Goal: Use online tool/utility: Utilize a website feature to perform a specific function

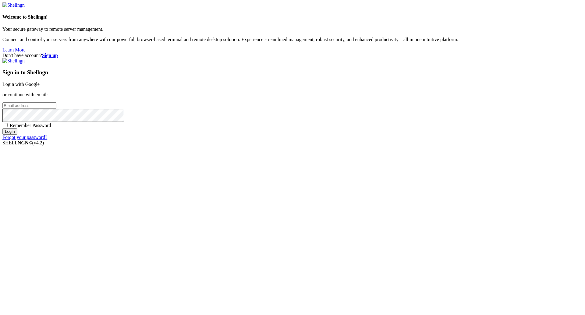
type input "[PERSON_NAME][EMAIL_ADDRESS][DOMAIN_NAME]"
click at [17, 135] on input "Login" at bounding box center [9, 131] width 15 height 6
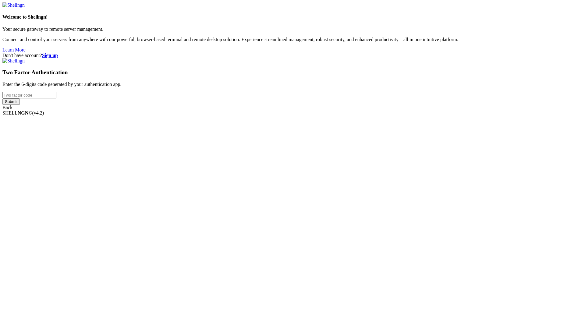
click at [56, 98] on input "number" at bounding box center [29, 95] width 54 height 6
paste input "863095"
type input "863095"
click at [20, 105] on input "Submit" at bounding box center [10, 101] width 17 height 6
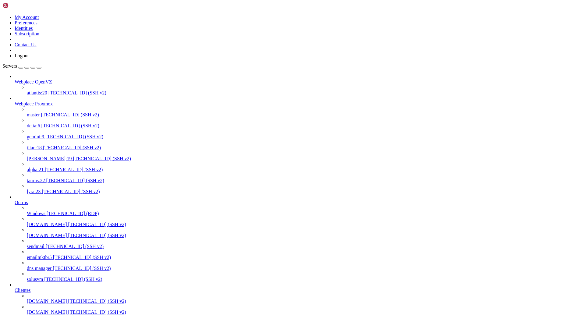
click at [44, 167] on span "alpha:21" at bounding box center [35, 169] width 17 height 5
click at [40, 112] on span "master" at bounding box center [33, 114] width 13 height 5
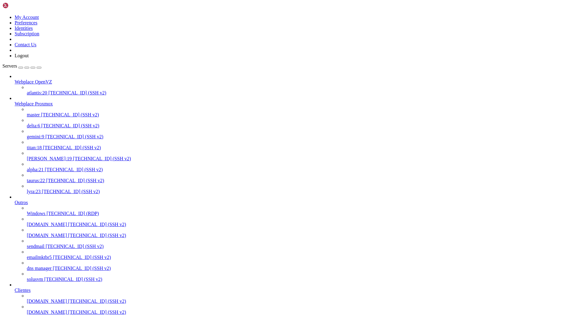
scroll to position [3, 1]
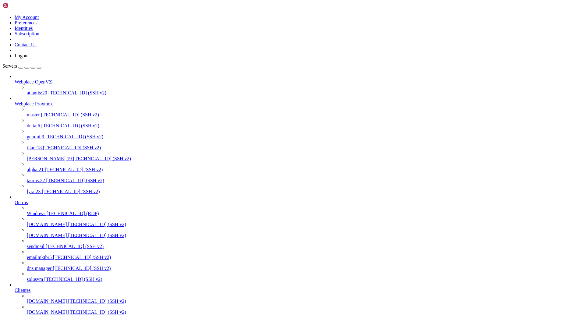
scroll to position [199262, 0]
